Goal: Task Accomplishment & Management: Manage account settings

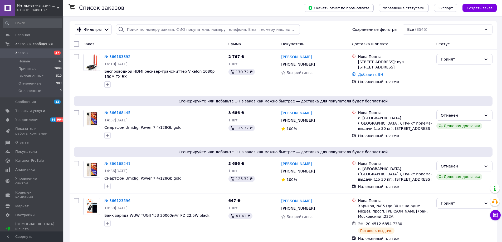
click at [27, 3] on span "Интернет-магазин "InterBazar"" at bounding box center [37, 5] width 40 height 5
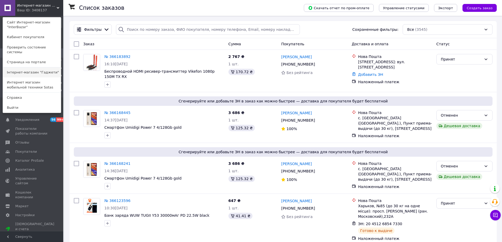
click at [32, 69] on link "Інтернет-магазин "Гаджети"" at bounding box center [32, 72] width 58 height 10
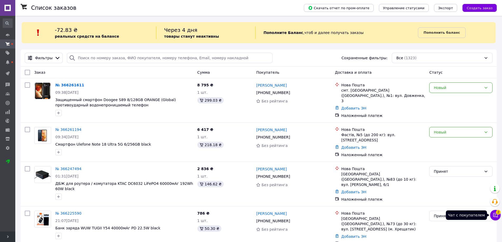
click at [500, 214] on span "2" at bounding box center [498, 211] width 5 height 5
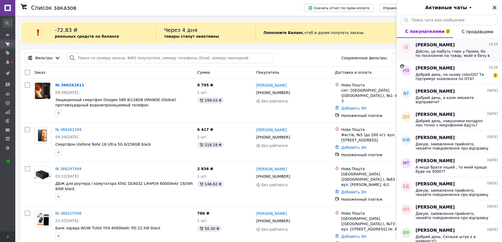
click at [449, 51] on span "Дійсно, це мабуть глюк у Прома, бо по посиланню на товар, який я бачу в чаті ві…" at bounding box center [453, 53] width 75 height 8
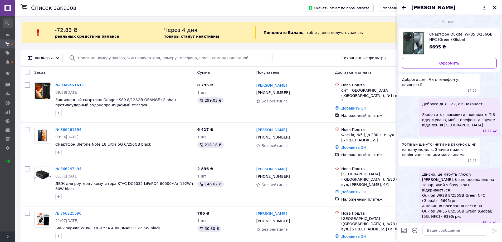
click at [495, 8] on icon "Закрыть" at bounding box center [494, 7] width 3 height 3
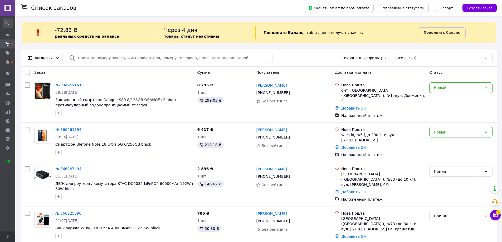
click at [4, 236] on span "Развернуть" at bounding box center [7, 237] width 15 height 11
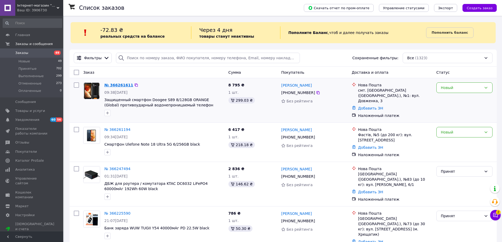
click at [118, 83] on link "№ 366261611" at bounding box center [118, 85] width 29 height 4
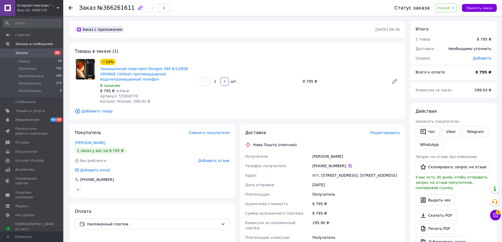
click at [121, 94] on span "Артикул: STD08770" at bounding box center [119, 96] width 38 height 4
copy span "STD08770"
drag, startPoint x: 309, startPoint y: 155, endPoint x: 338, endPoint y: 151, distance: 29.0
click at [338, 152] on div "Получатель Перов Сергій Телефон получателя +380 93 148 35 99   Адрес пгт. Десна…" at bounding box center [322, 200] width 157 height 96
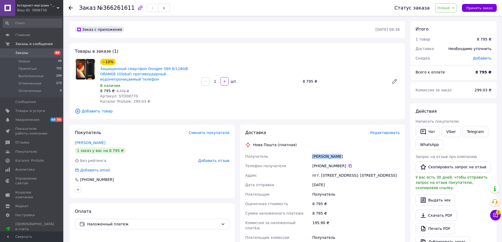
copy div "Получатель Перов Сергій"
click at [348, 164] on icon at bounding box center [350, 166] width 4 height 4
drag, startPoint x: 309, startPoint y: 171, endPoint x: 326, endPoint y: 176, distance: 16.8
click at [324, 176] on div "Получатель Перов Сергій Телефон получателя +380 93 148 35 99   Адрес пгт. Десна…" at bounding box center [322, 200] width 157 height 96
copy div "Адрес пгт. Десна (Черниговская обл.), № 1: ул. Довженка, 3"
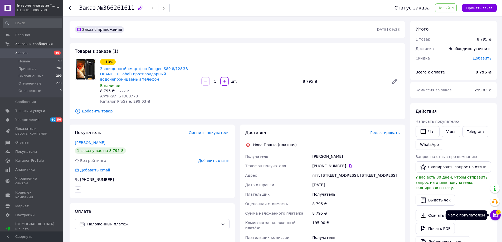
click at [495, 215] on icon at bounding box center [495, 215] width 4 height 4
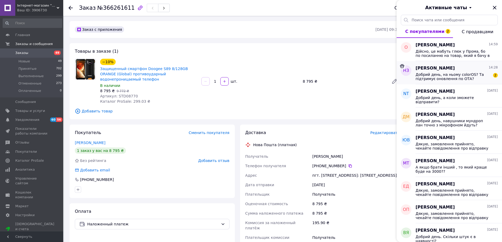
click at [454, 73] on span "Добрий день, на ньому colorOS? Та підтримує оновлення по ОТА?" at bounding box center [453, 76] width 75 height 8
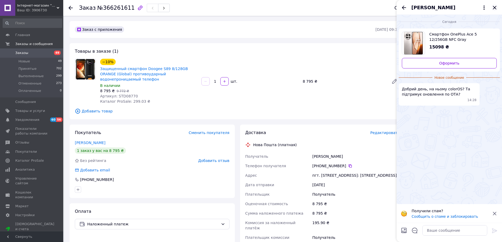
click at [496, 9] on icon "Закрыть" at bounding box center [495, 7] width 6 height 6
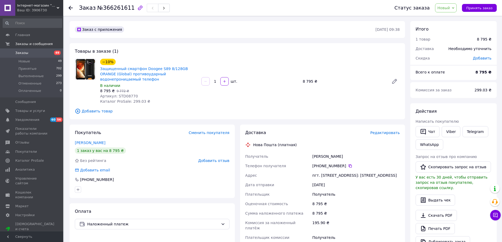
click at [22, 53] on span "Заказы" at bounding box center [21, 53] width 13 height 5
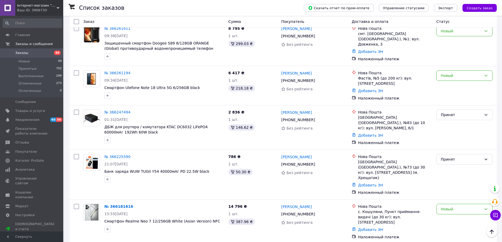
scroll to position [53, 0]
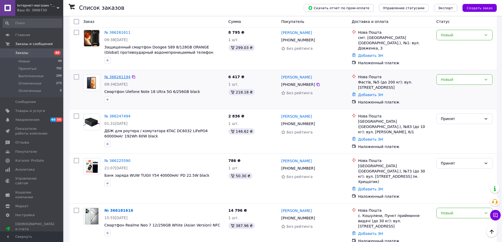
click at [123, 76] on link "№ 366261194" at bounding box center [117, 77] width 26 height 4
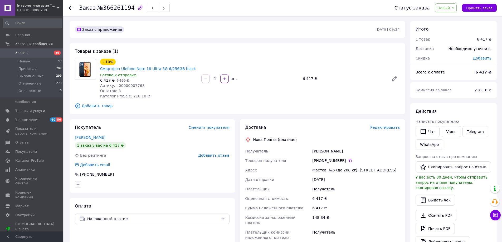
click at [126, 85] on span "Артикул: 00000007768" at bounding box center [122, 86] width 45 height 4
copy span "00000007768"
click at [25, 52] on span "Заказы" at bounding box center [21, 53] width 13 height 5
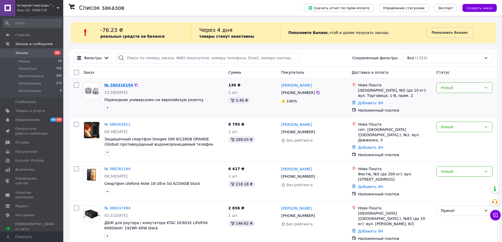
click at [119, 85] on link "№ 366316194" at bounding box center [118, 85] width 29 height 4
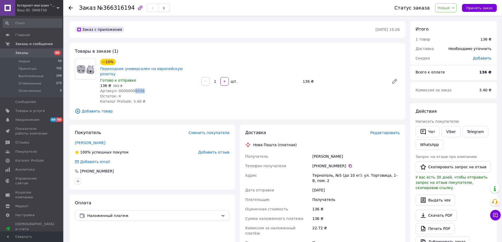
drag, startPoint x: 130, startPoint y: 86, endPoint x: 138, endPoint y: 86, distance: 7.6
click at [138, 89] on span "Артикул: 00000008336" at bounding box center [122, 91] width 45 height 4
copy span "8336"
click at [474, 8] on span "Принять заказ" at bounding box center [479, 8] width 26 height 4
drag, startPoint x: 312, startPoint y: 153, endPoint x: 339, endPoint y: 150, distance: 27.0
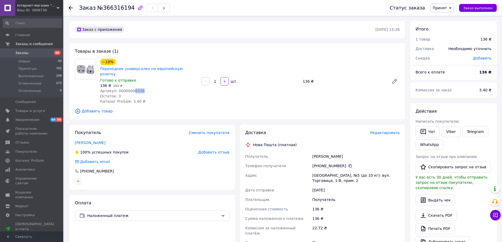
click at [339, 152] on div "[PERSON_NAME]" at bounding box center [356, 156] width 90 height 9
copy div "[PERSON_NAME]"
click at [430, 131] on button "Чат" at bounding box center [428, 131] width 24 height 11
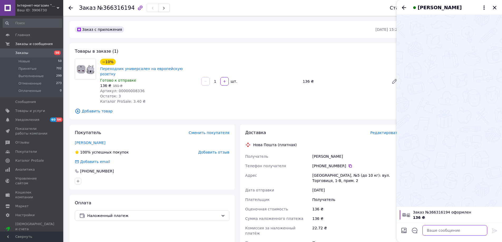
click at [434, 231] on textarea at bounding box center [455, 230] width 65 height 11
paste textarea "Дякую, замовлення прийнято, чекайте повідомлення про відправку"
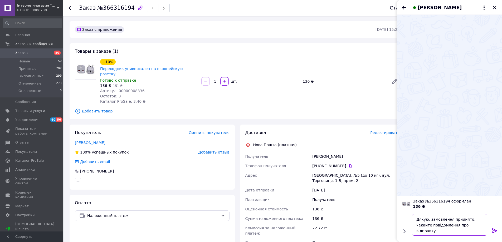
type textarea "Дякую, замовлення прийнято, чекайте повідомлення про відправку"
click at [495, 230] on icon at bounding box center [494, 231] width 5 height 5
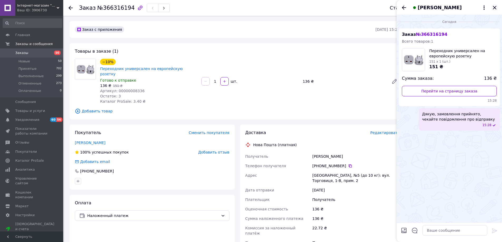
click at [496, 7] on icon "Закрыть" at bounding box center [495, 7] width 6 height 6
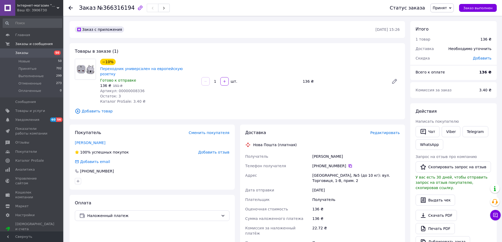
click at [349, 164] on icon at bounding box center [350, 165] width 3 height 3
drag, startPoint x: 312, startPoint y: 170, endPoint x: 327, endPoint y: 175, distance: 15.3
click at [327, 175] on div "[GEOGRAPHIC_DATA], №5 (до 10 кг): вул. Торговиця, 1-В, прим. 2" at bounding box center [356, 178] width 90 height 15
copy div "[GEOGRAPHIC_DATA], №5 (до 10 кг): вул. Торговиця, 1-В, прим. 2"
click at [18, 51] on span "Заказы" at bounding box center [21, 53] width 13 height 5
